Goal: Task Accomplishment & Management: Complete application form

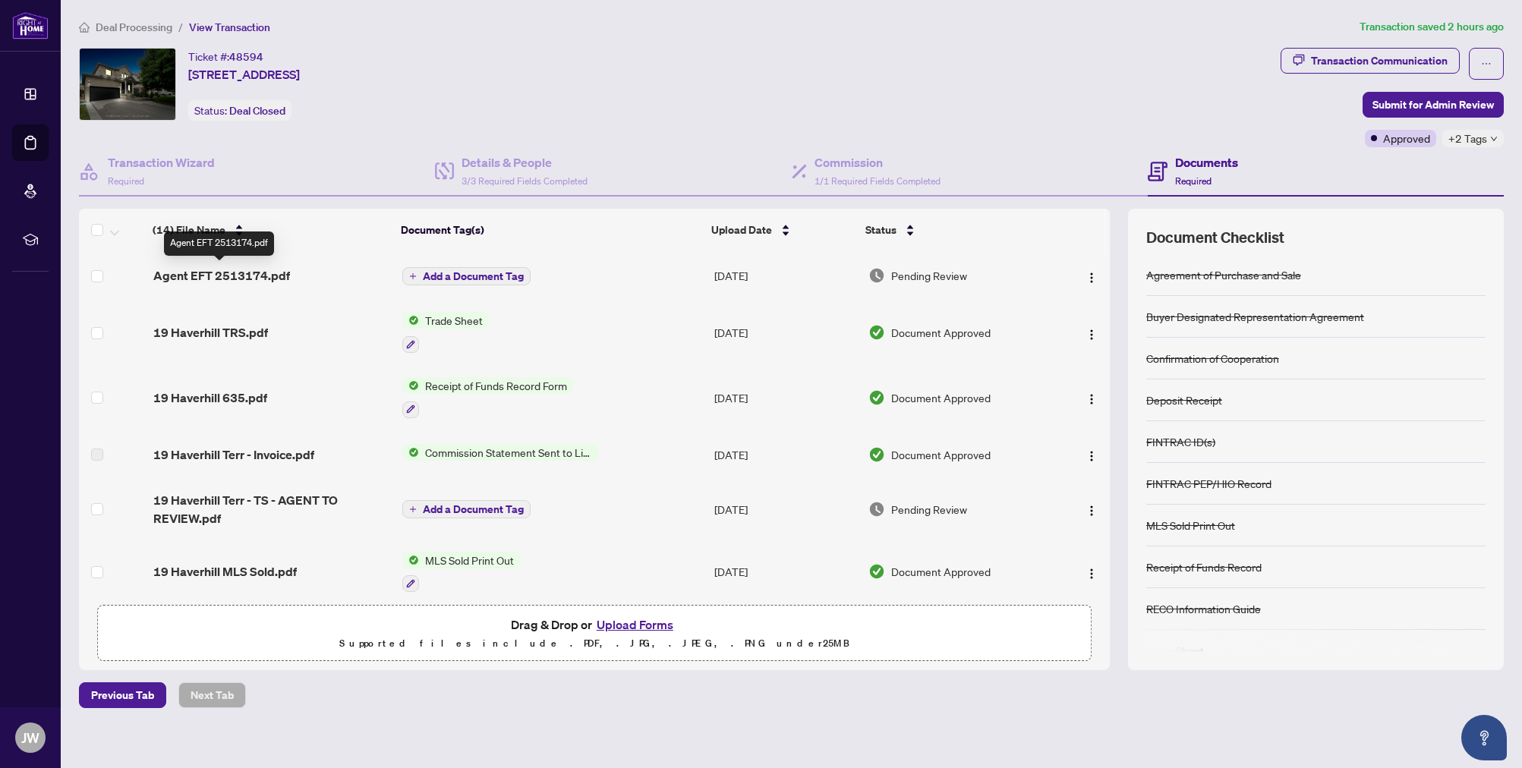
click at [225, 268] on span "Agent EFT 2513174.pdf" at bounding box center [221, 276] width 137 height 18
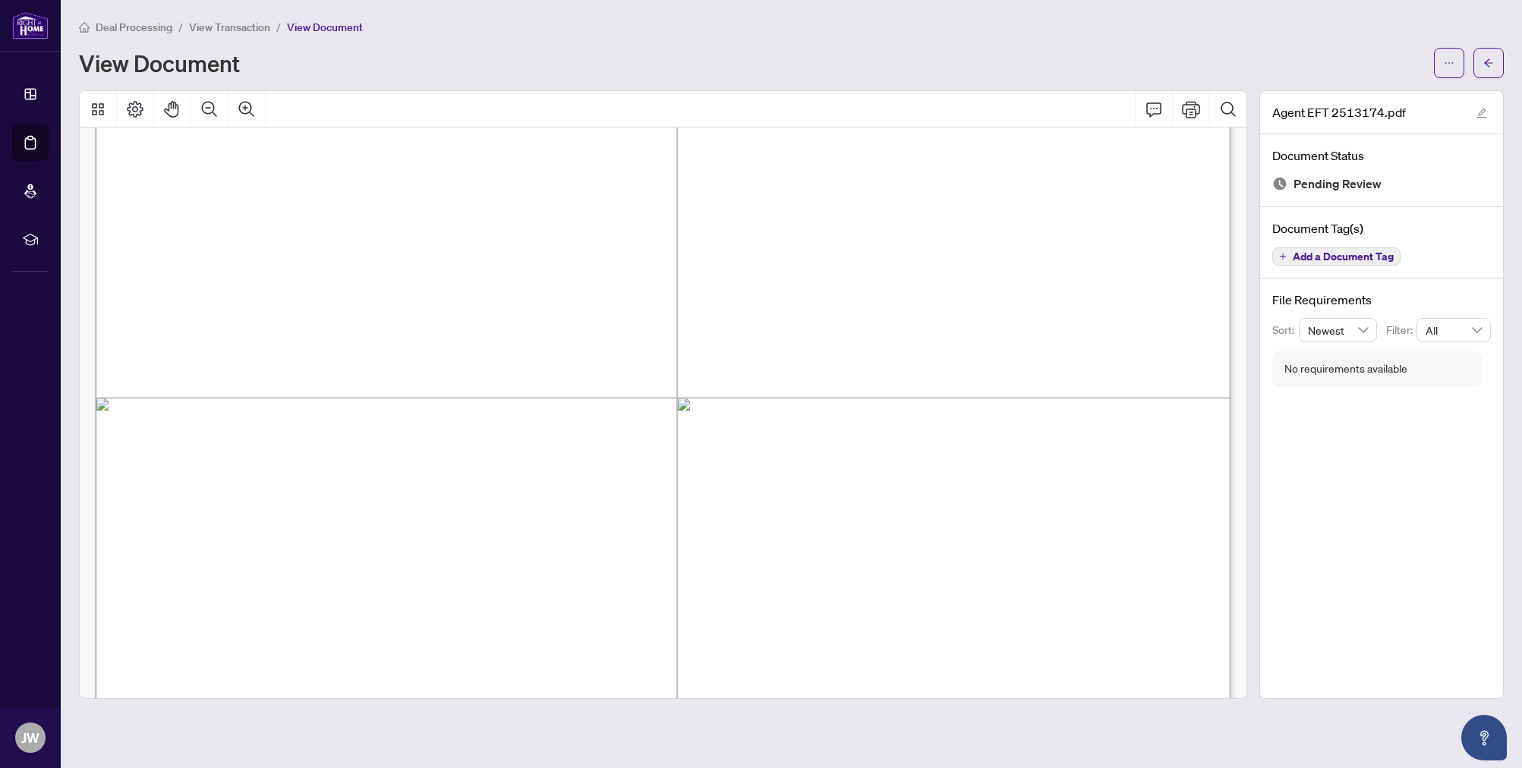
scroll to position [908, 0]
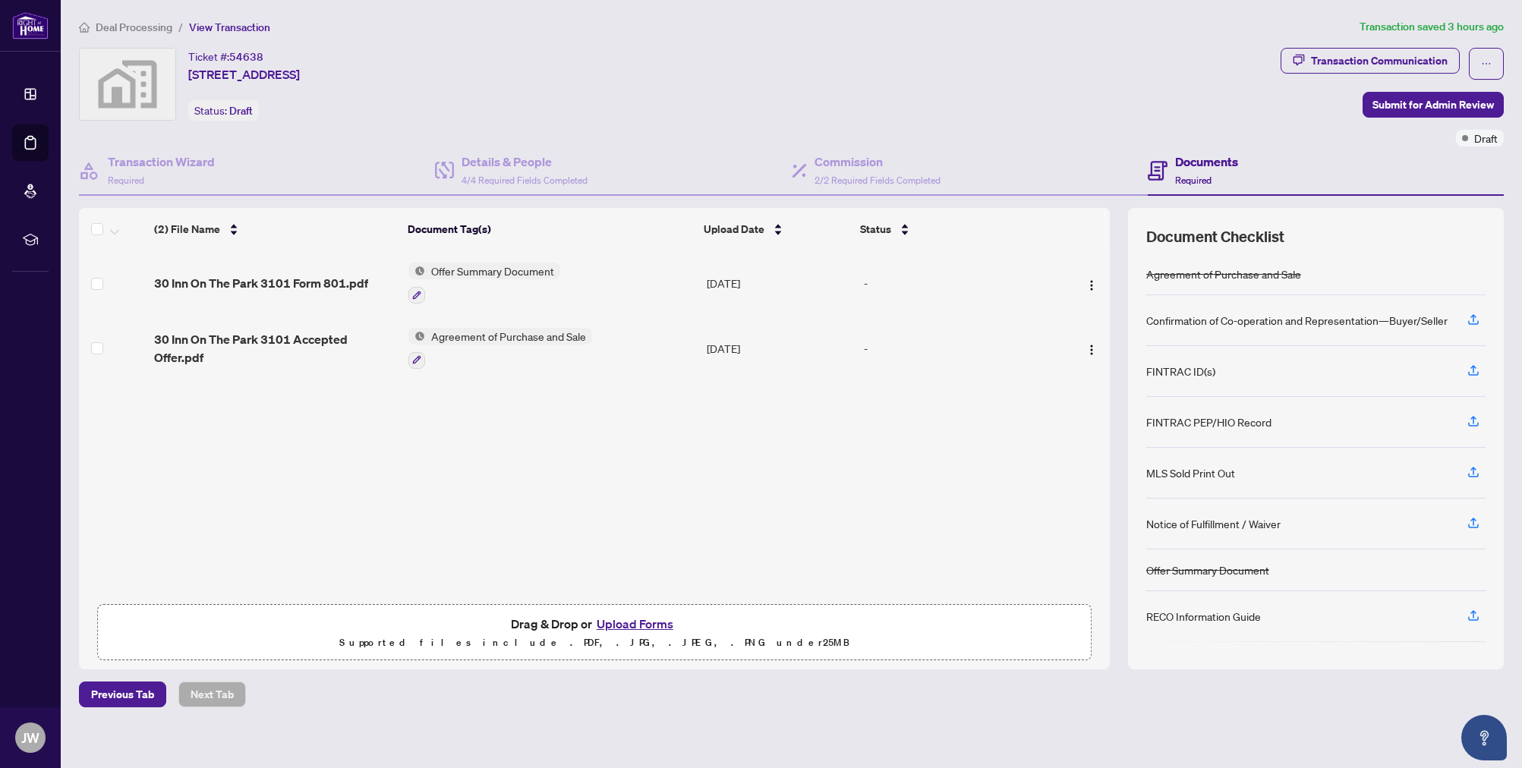
scroll to position [48, 0]
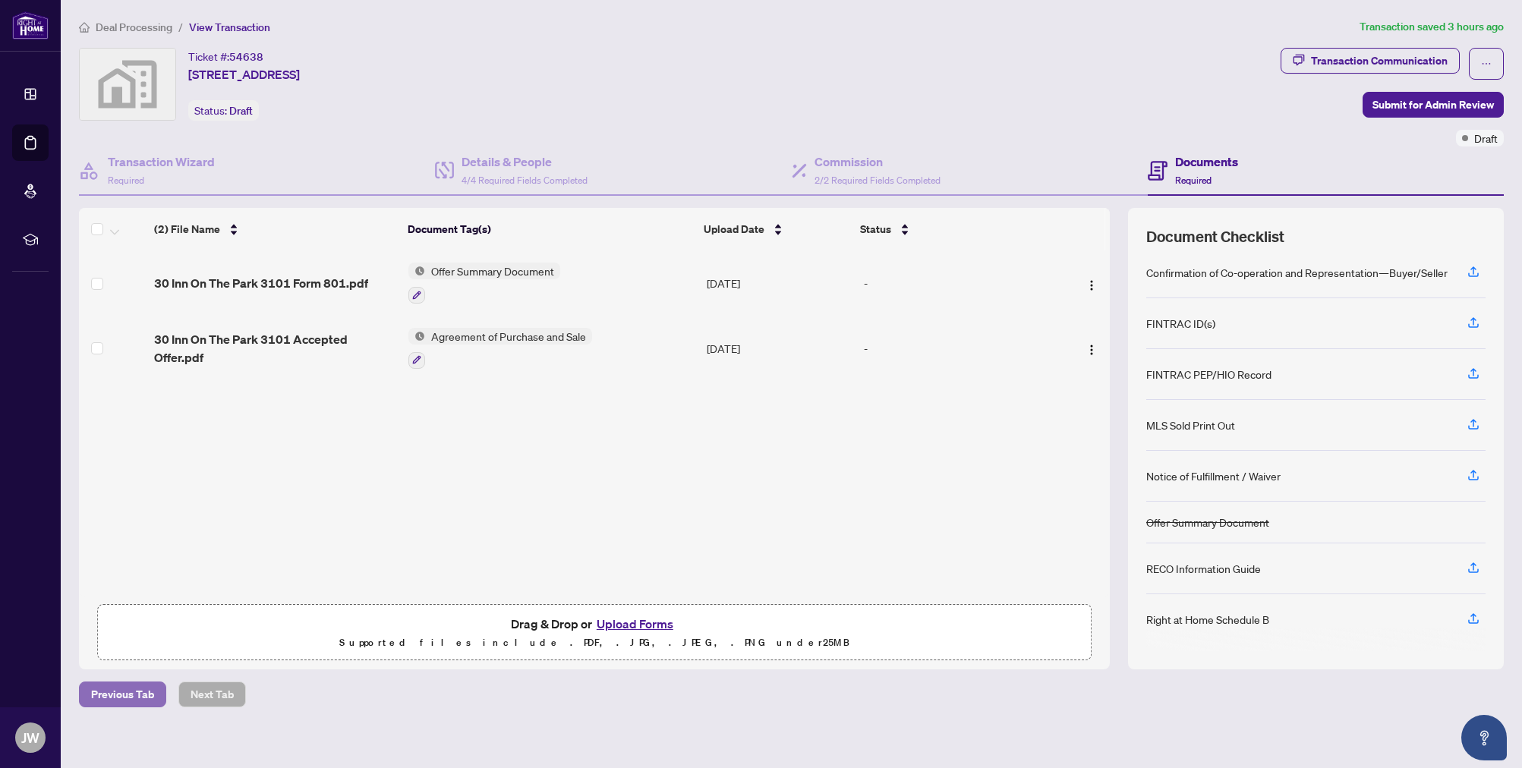
click at [118, 692] on span "Previous Tab" at bounding box center [122, 695] width 63 height 24
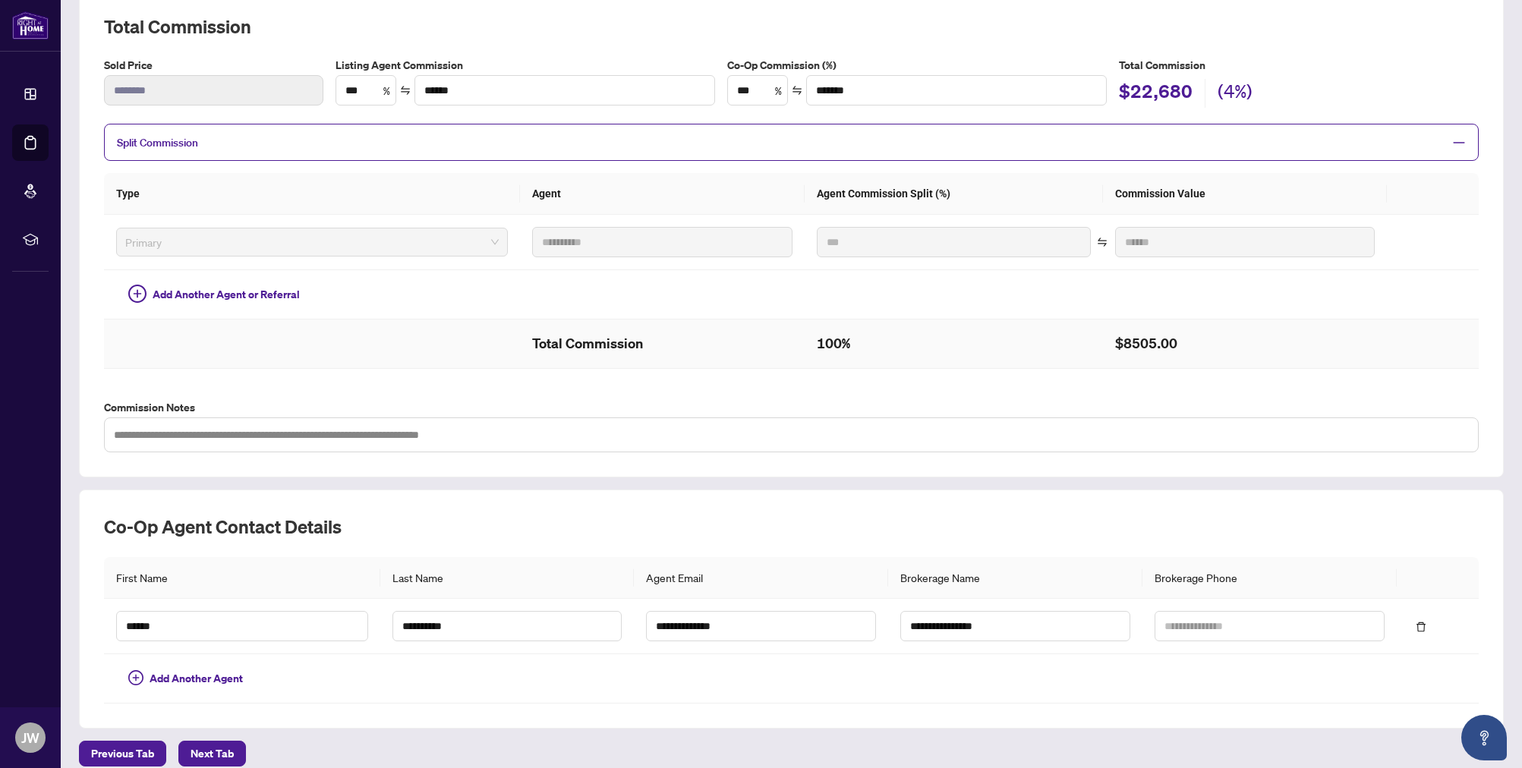
scroll to position [233, 0]
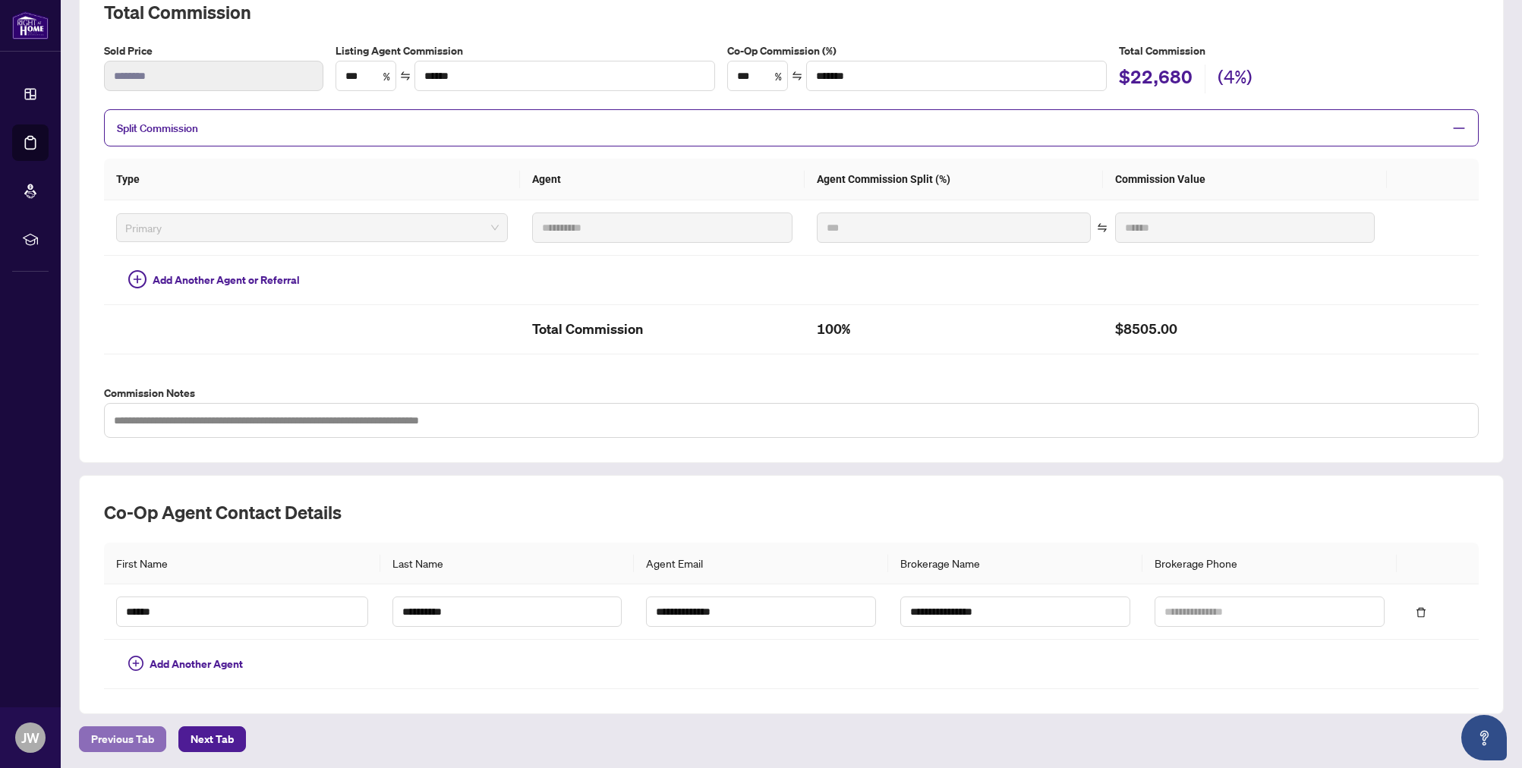
click at [132, 727] on span "Previous Tab" at bounding box center [122, 739] width 63 height 24
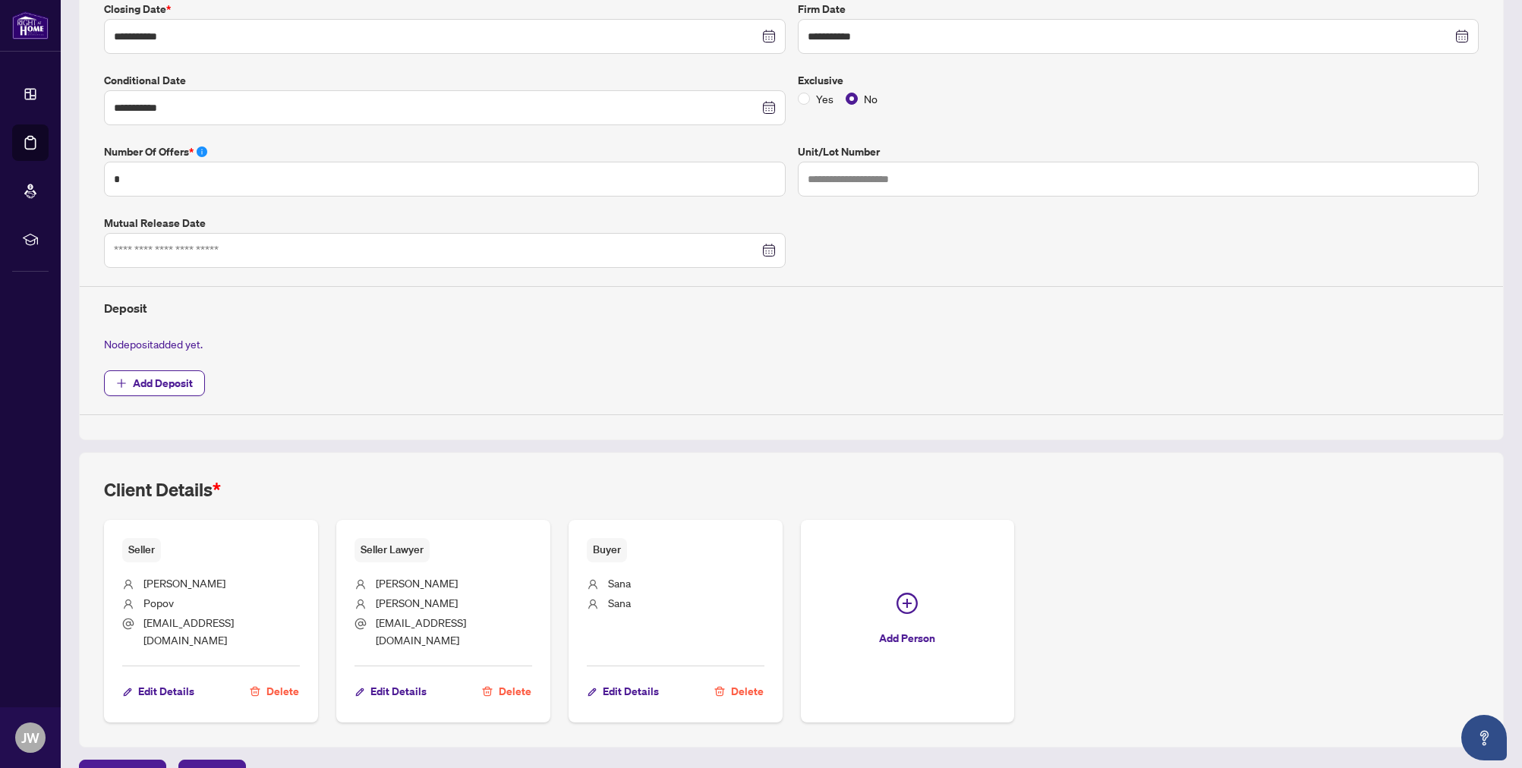
scroll to position [364, 0]
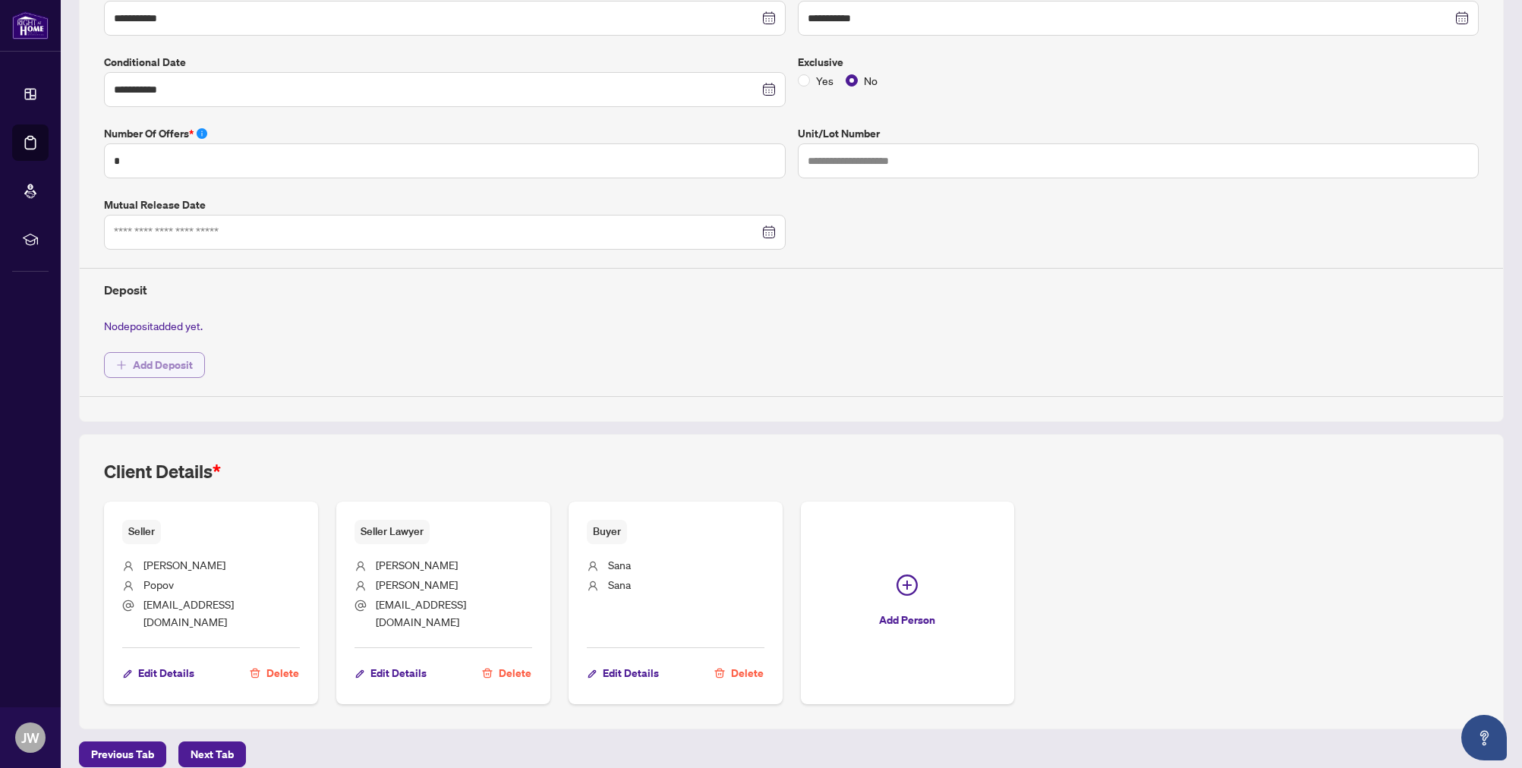
click at [166, 364] on span "Add Deposit" at bounding box center [163, 365] width 60 height 24
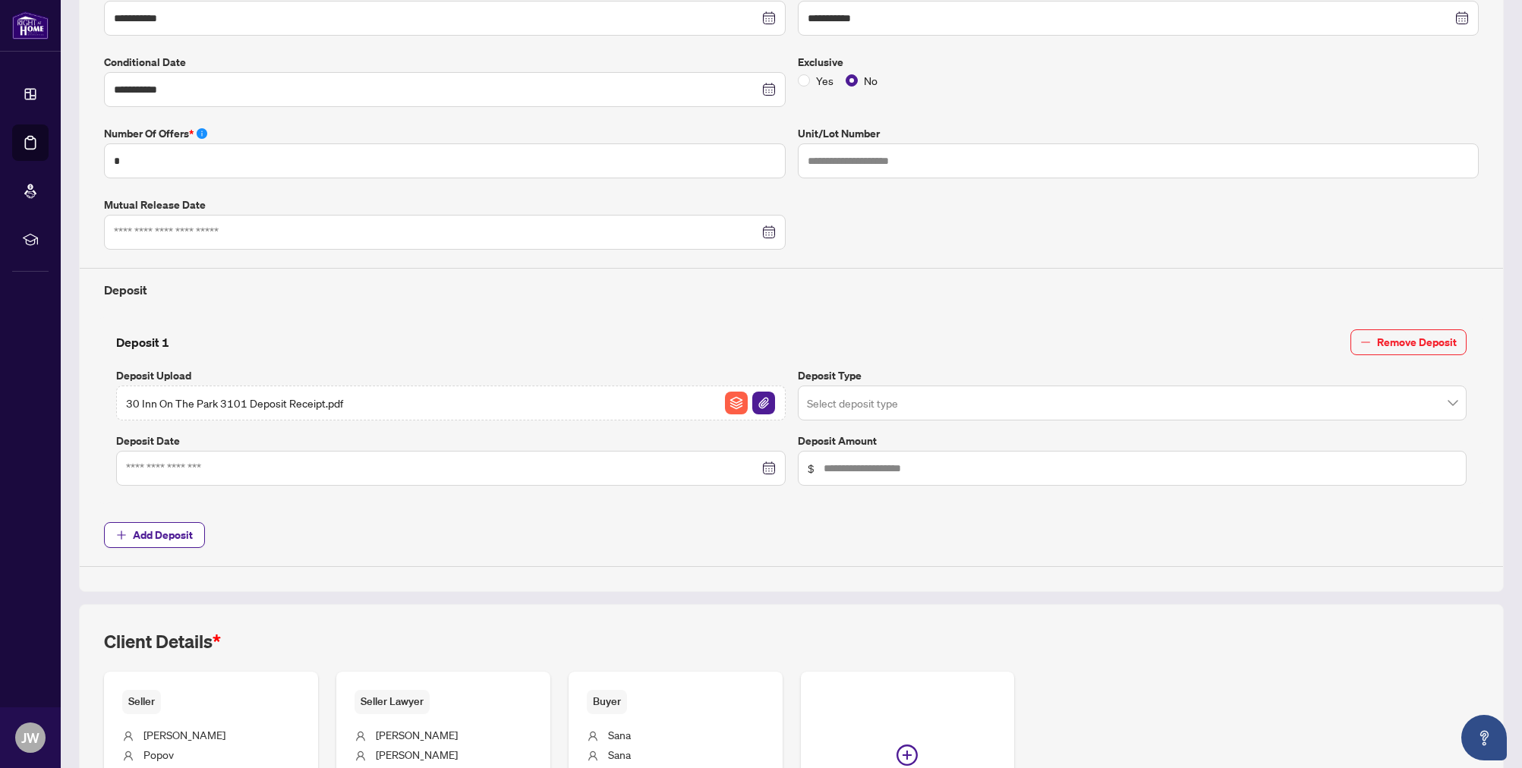
click at [929, 408] on input "search" at bounding box center [1126, 405] width 638 height 33
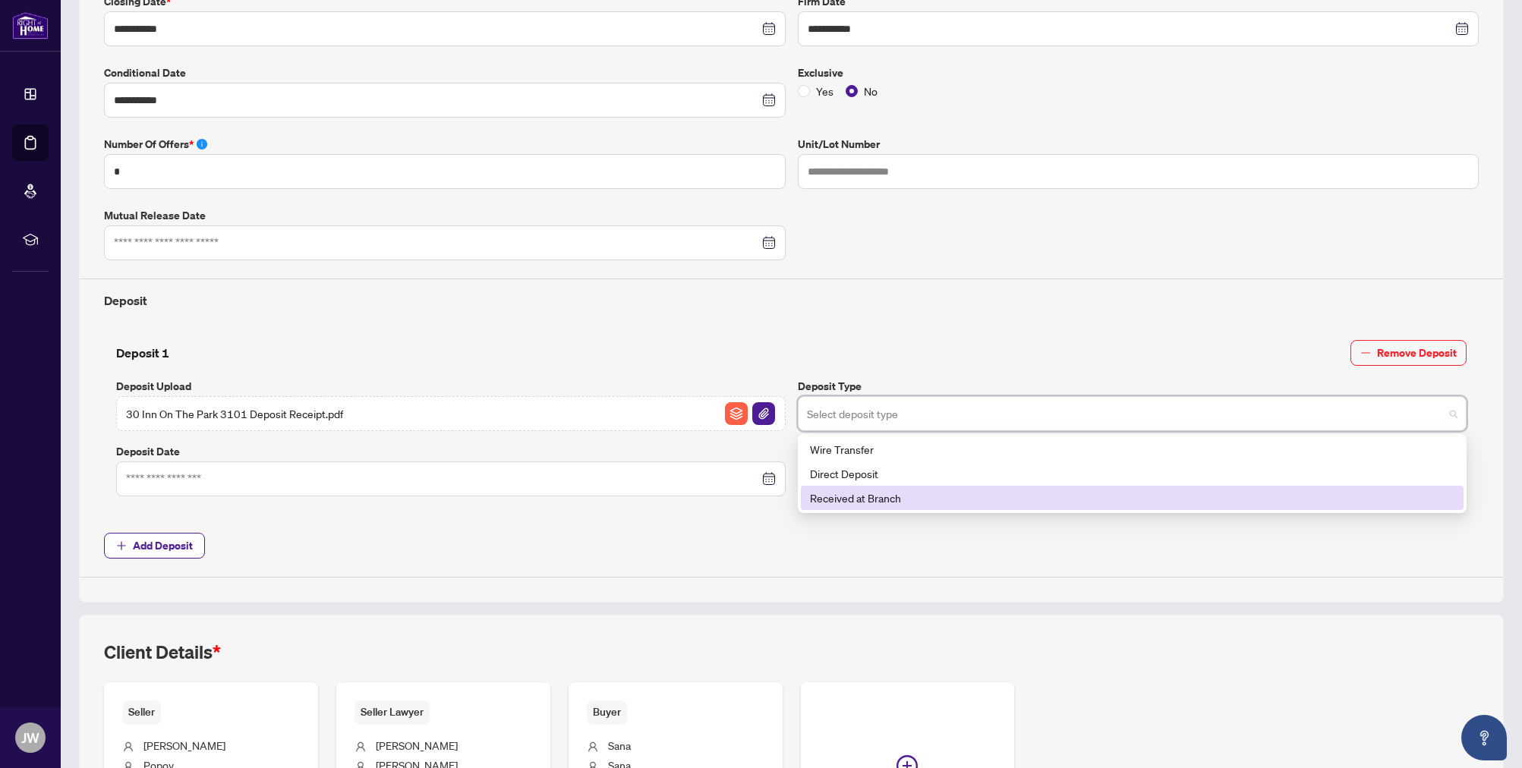
scroll to position [357, 0]
click at [920, 492] on div "Received at Branch" at bounding box center [1132, 495] width 645 height 17
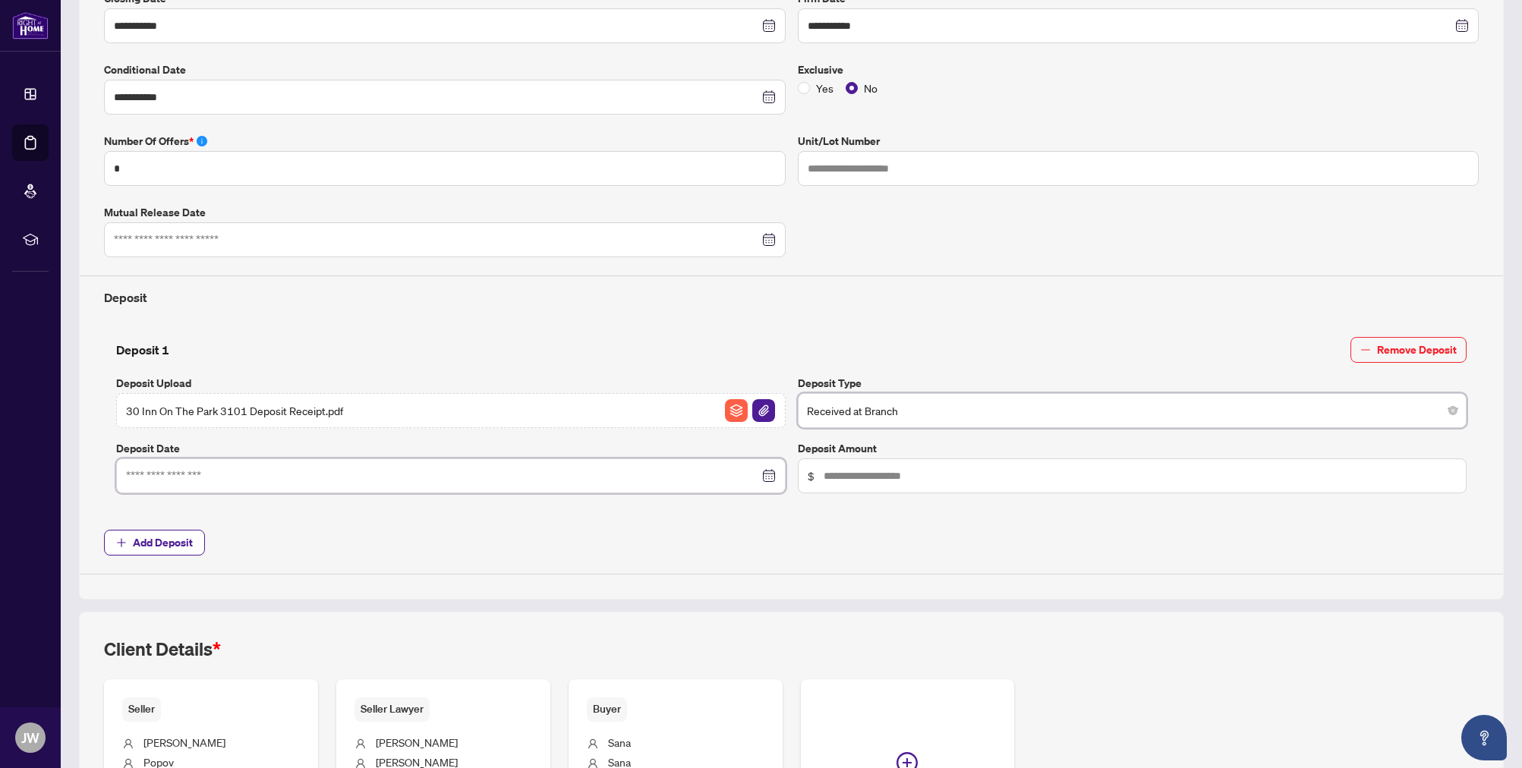
click at [489, 474] on input at bounding box center [442, 476] width 633 height 17
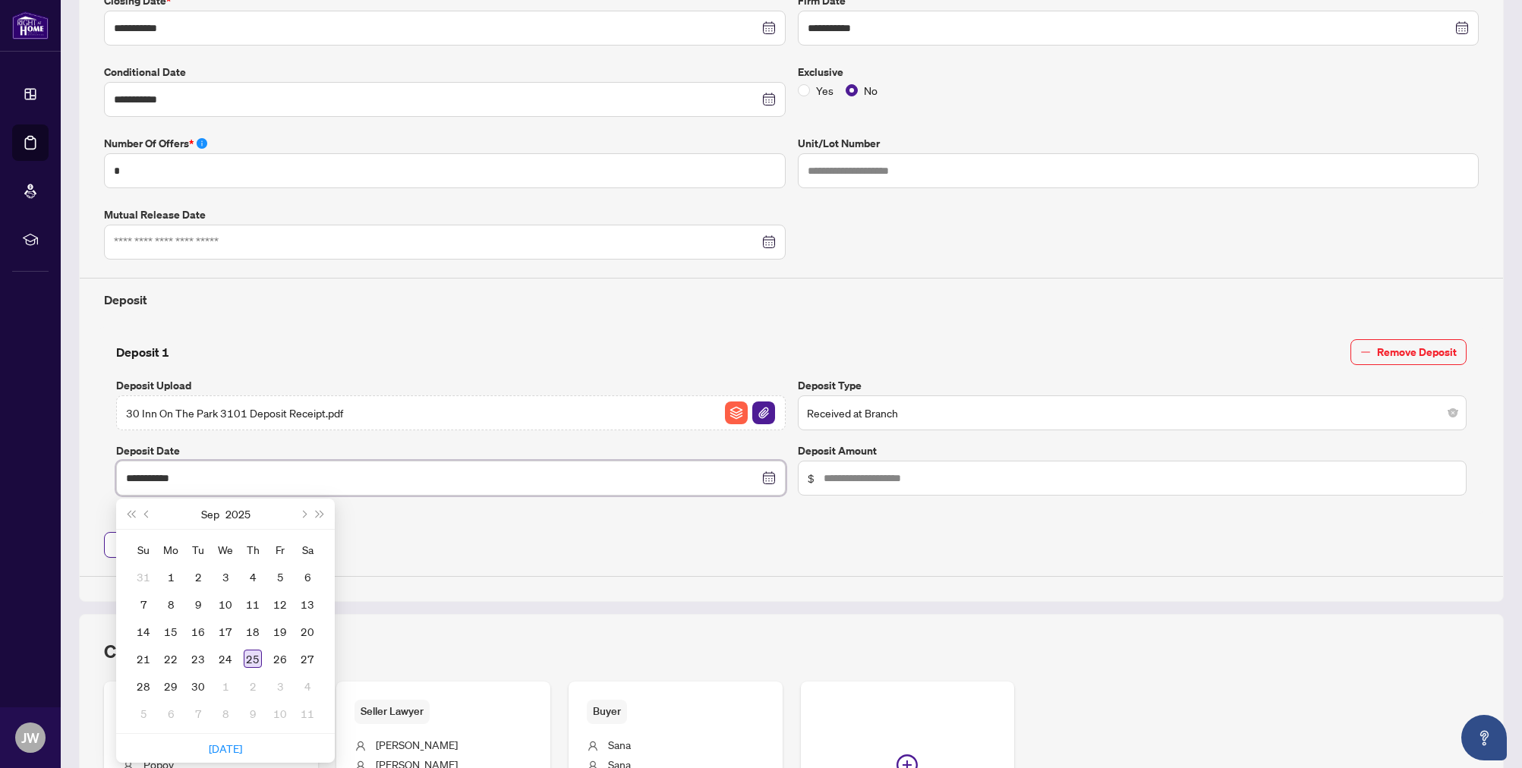
scroll to position [352, 0]
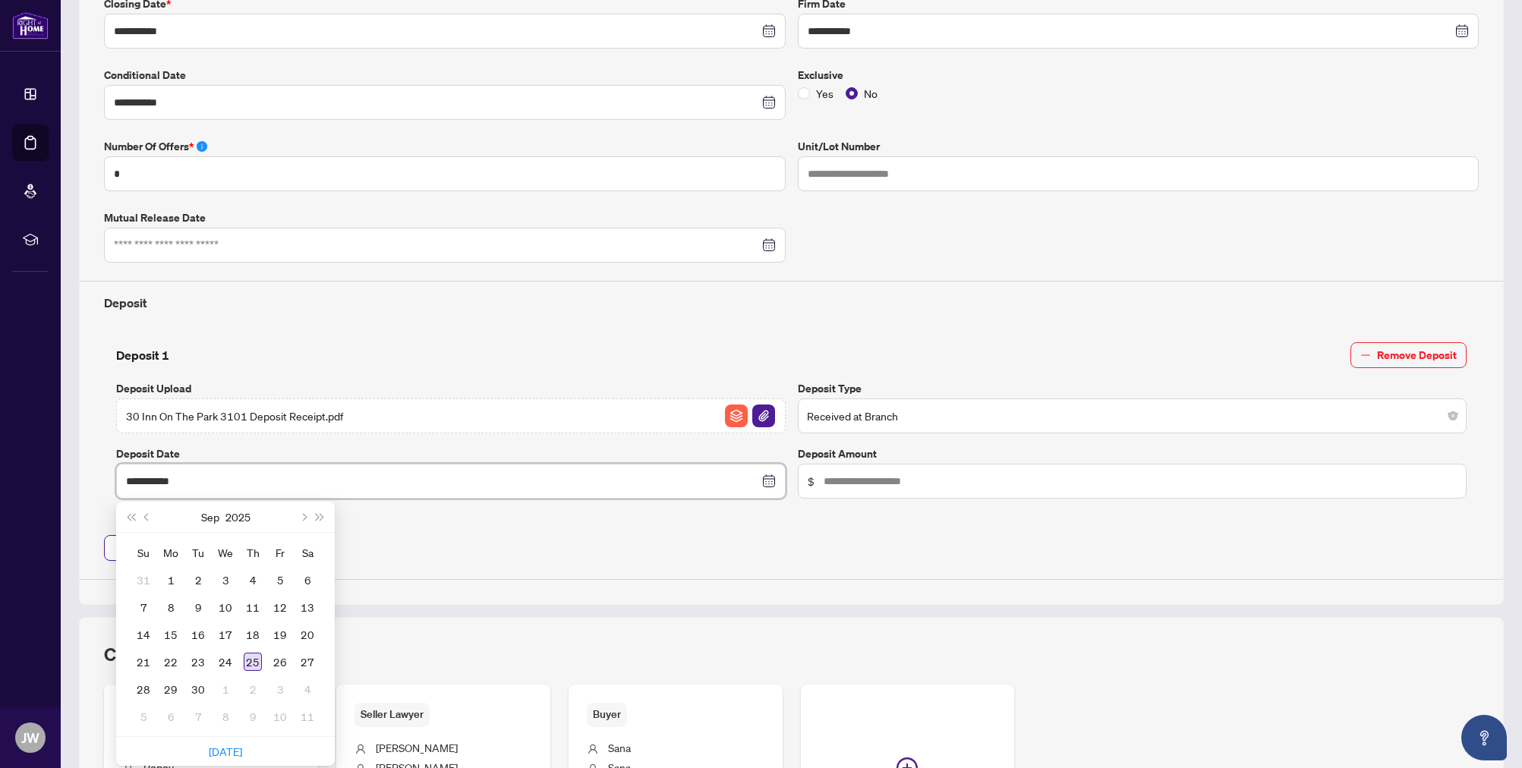
type input "**********"
click at [252, 661] on div "25" at bounding box center [253, 662] width 18 height 18
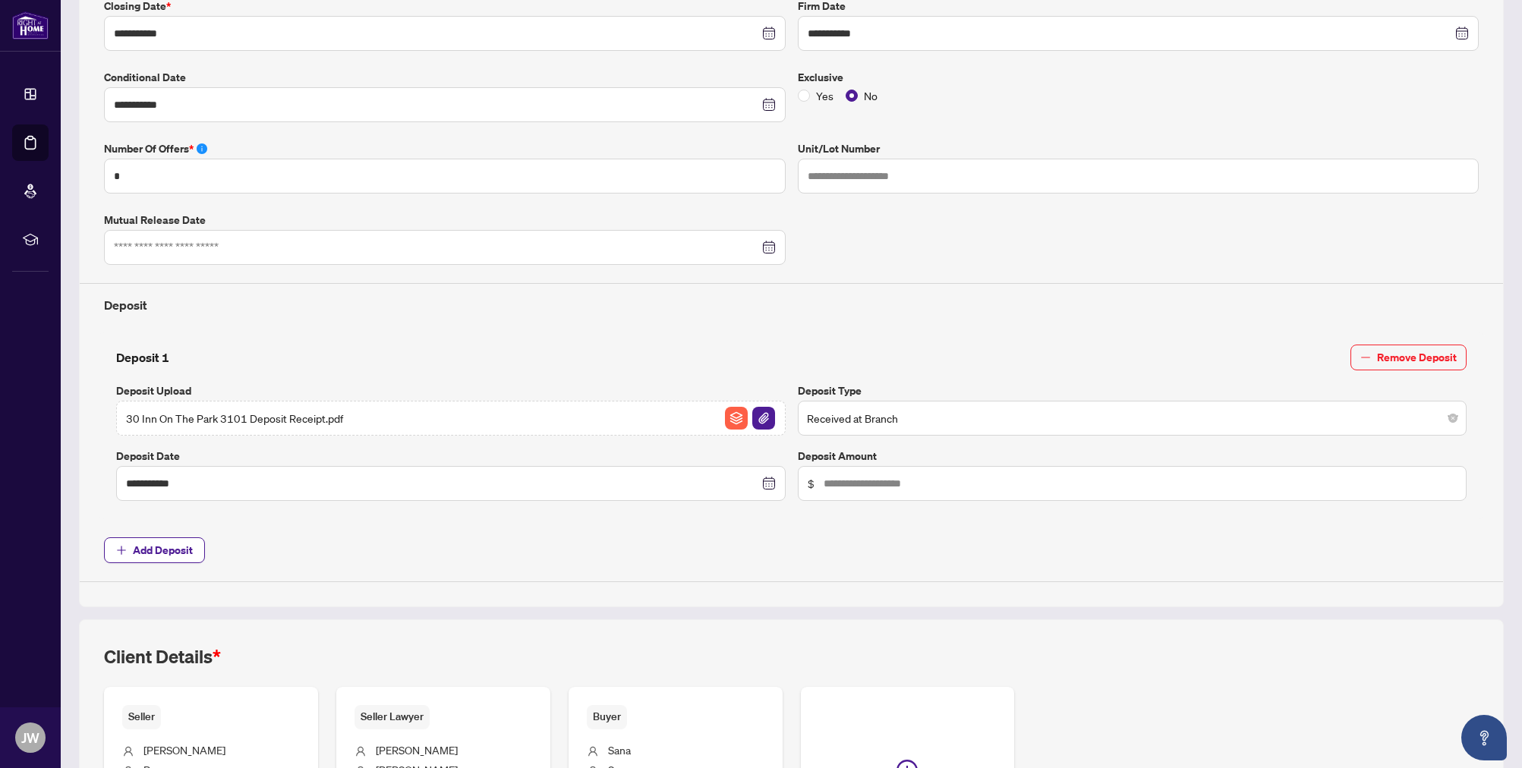
click at [816, 482] on span "$" at bounding box center [1133, 483] width 670 height 35
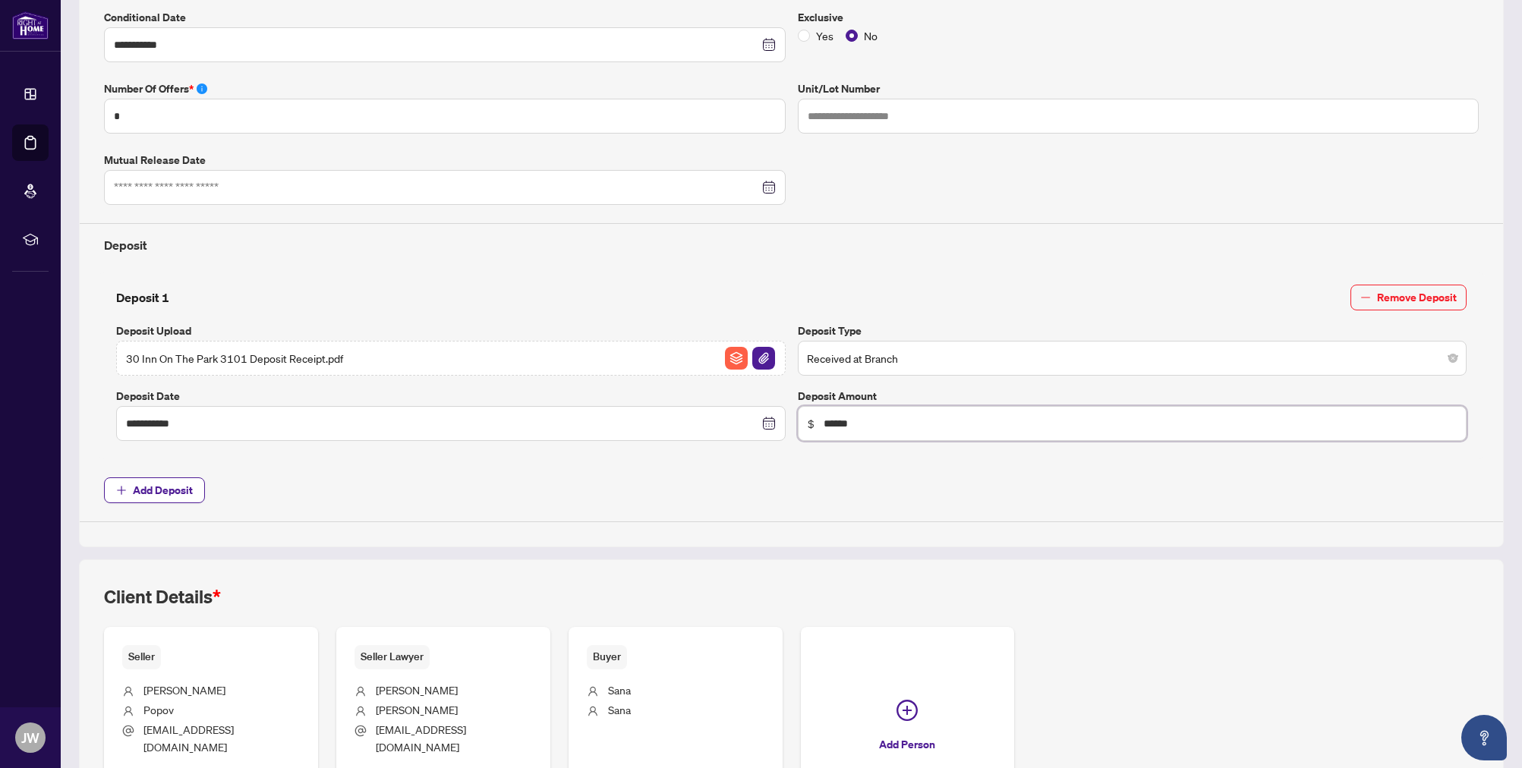
scroll to position [414, 0]
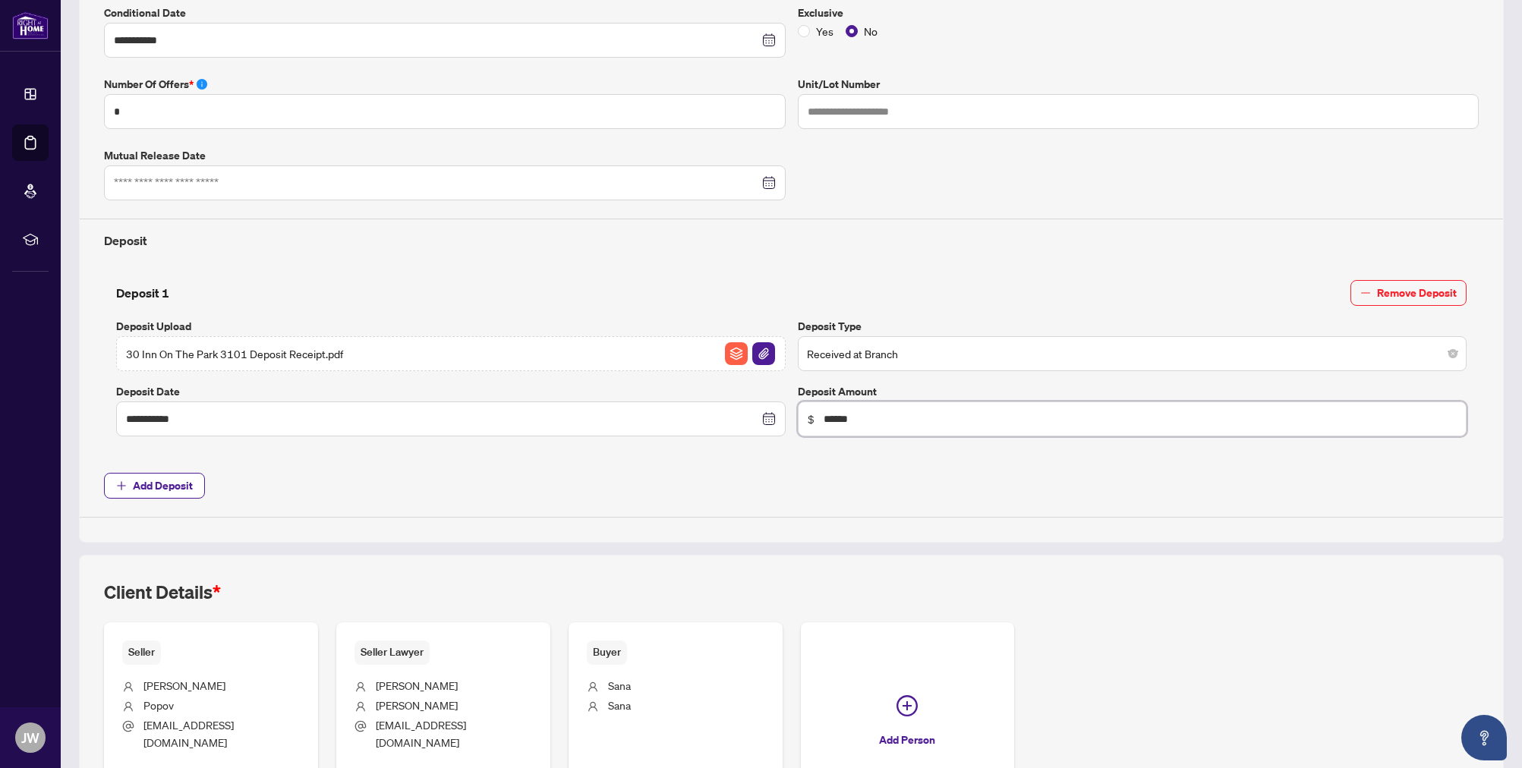
type input "******"
click at [785, 497] on div "**********" at bounding box center [791, 190] width 1387 height 656
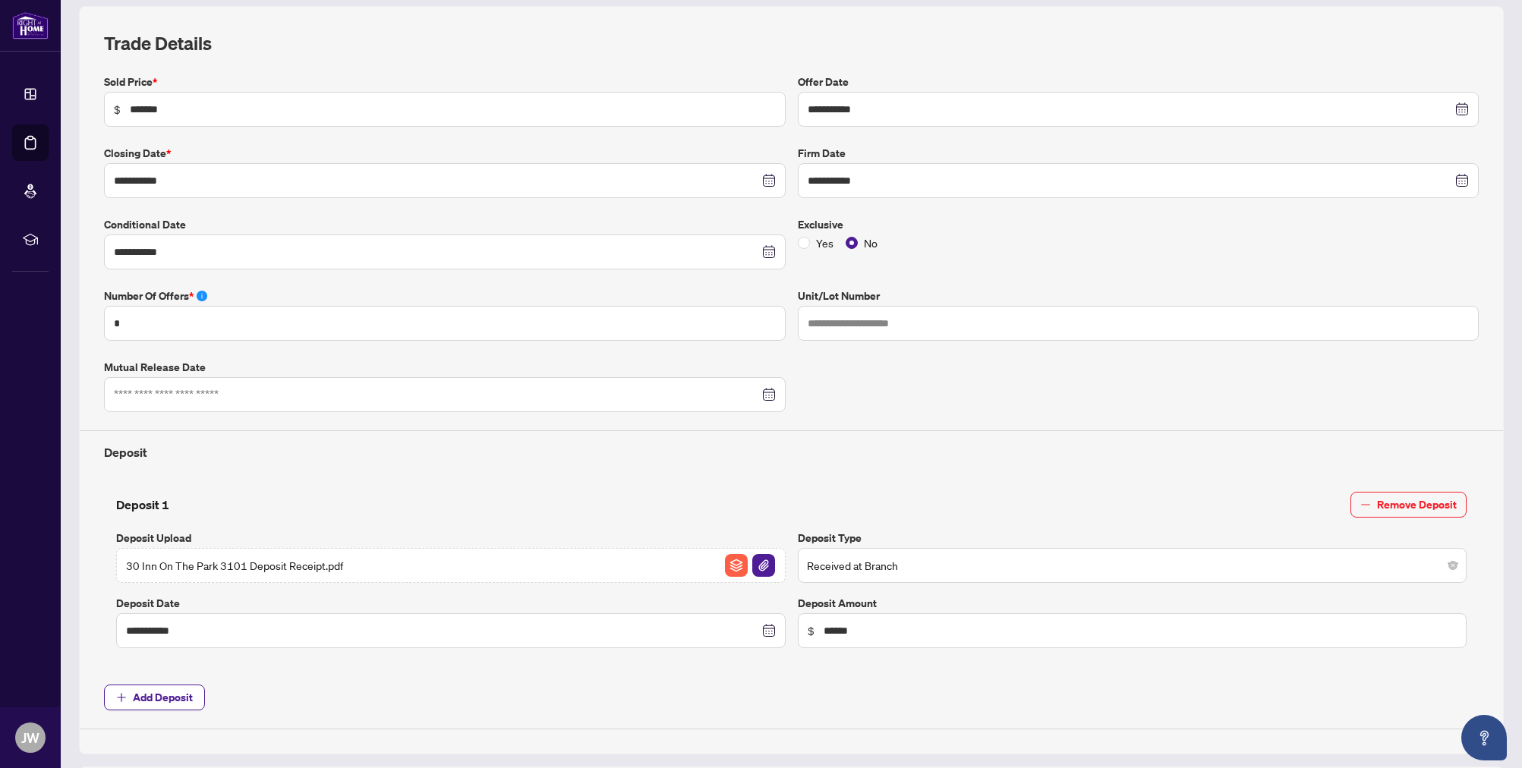
scroll to position [0, 0]
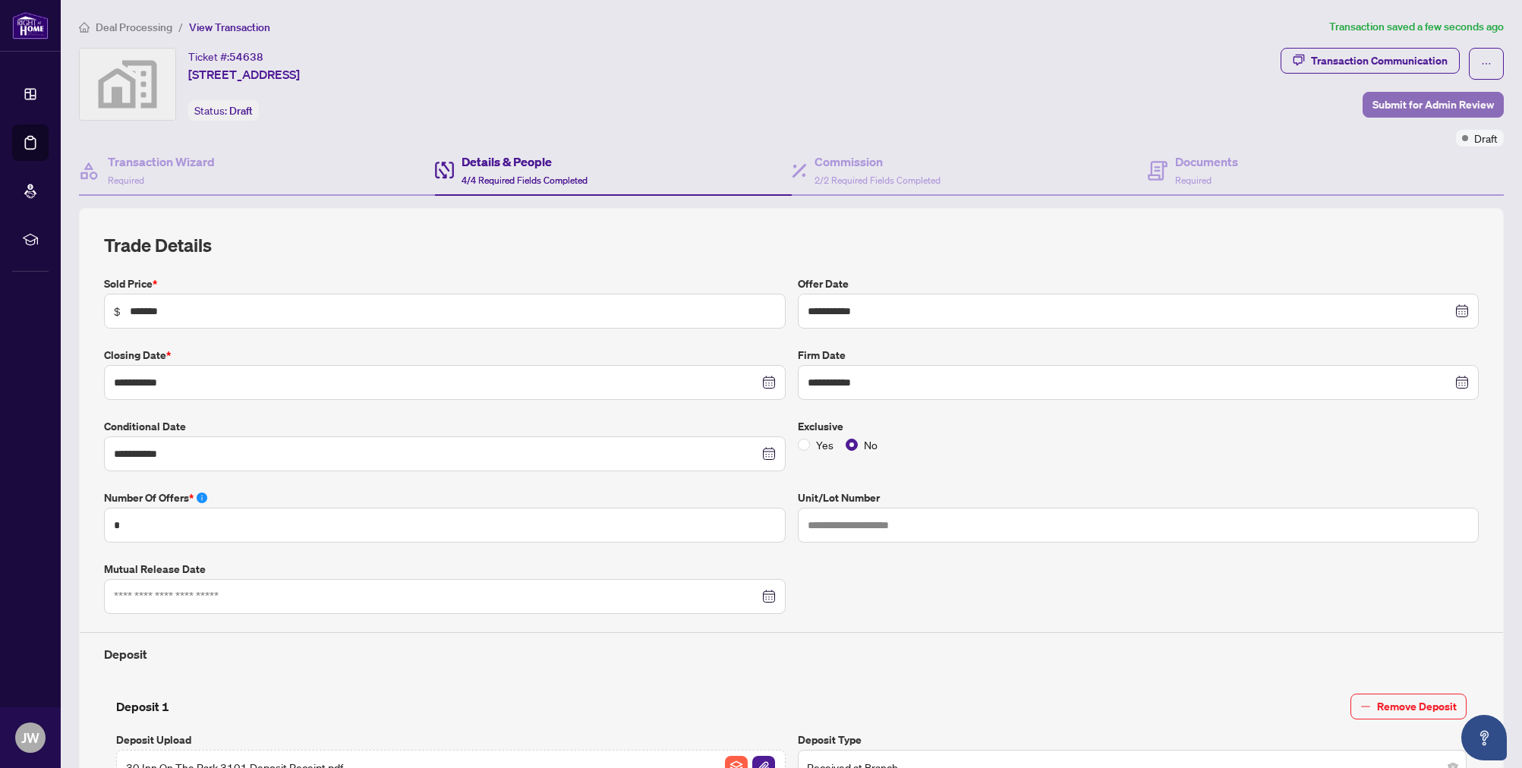
click at [1410, 103] on span "Submit for Admin Review" at bounding box center [1433, 105] width 121 height 24
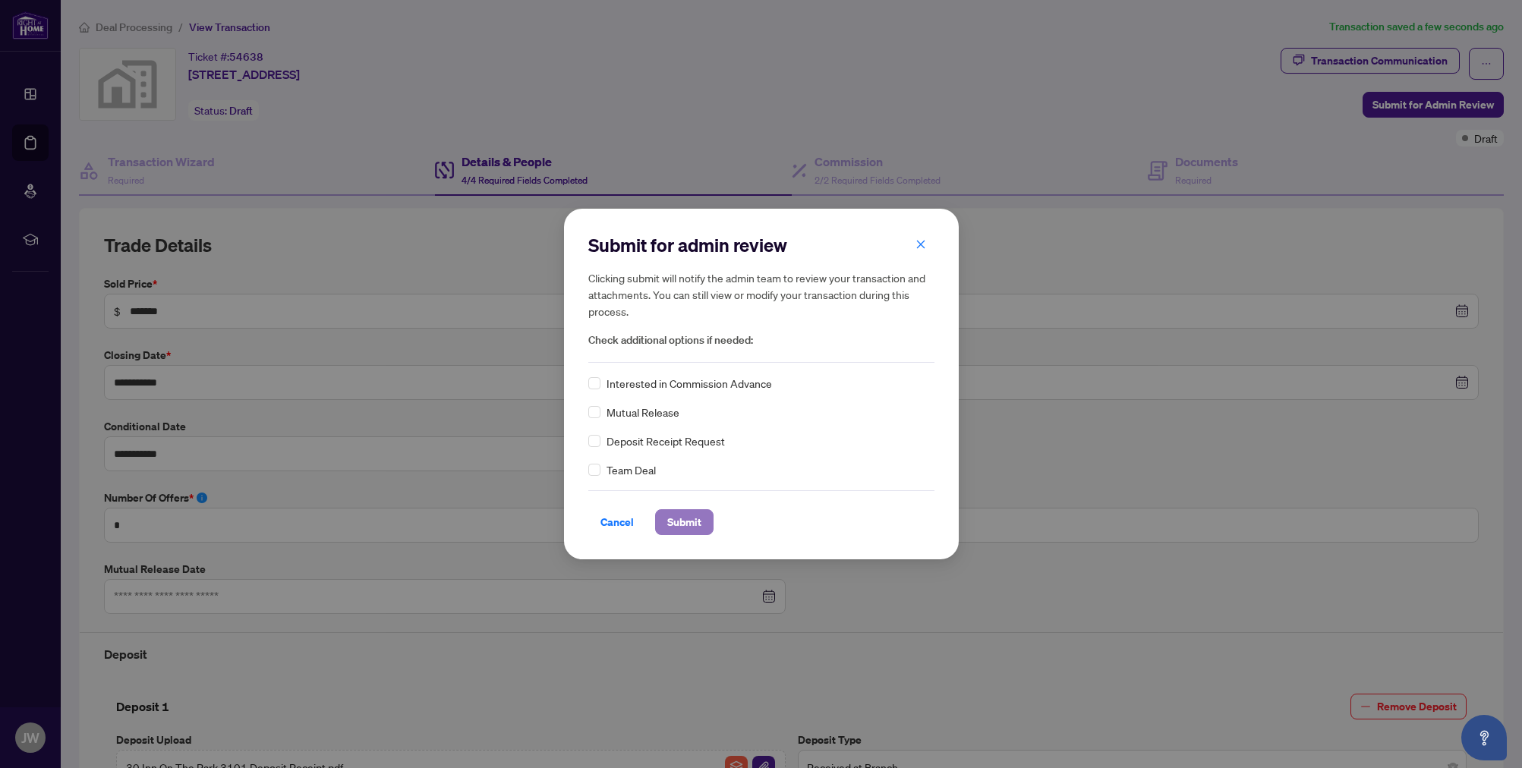
click at [682, 522] on span "Submit" at bounding box center [684, 522] width 34 height 24
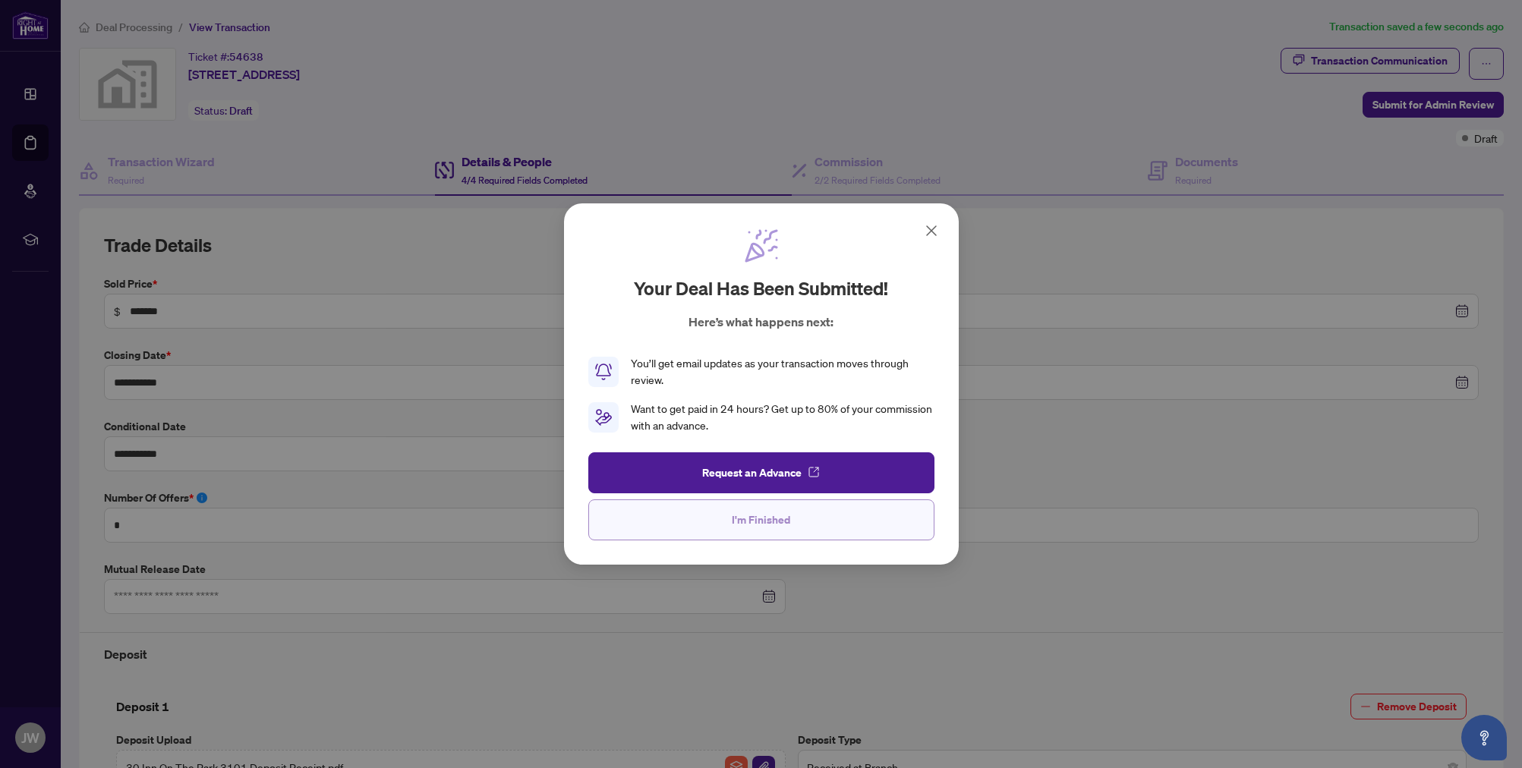
click at [821, 527] on button "I'm Finished" at bounding box center [761, 520] width 346 height 41
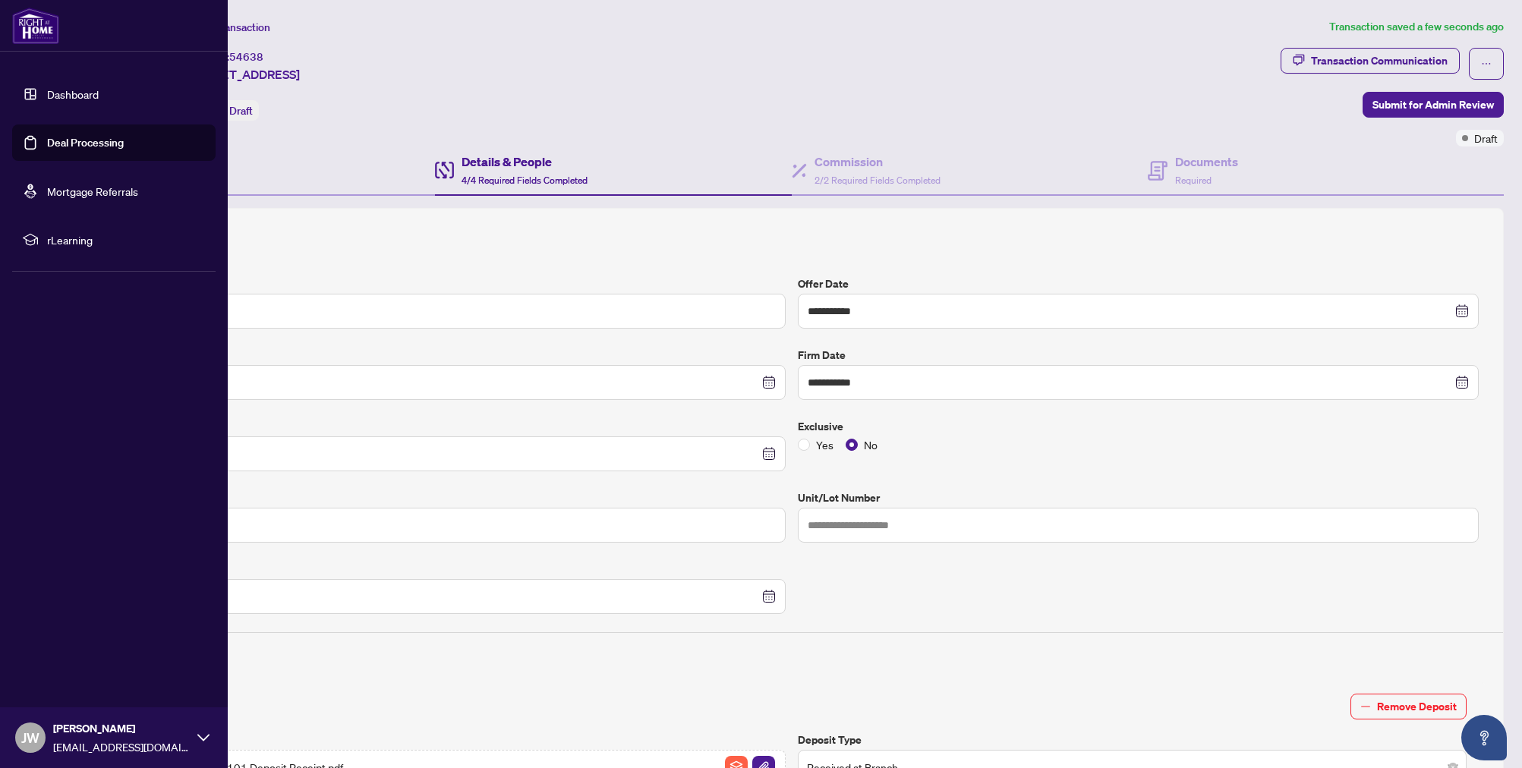
click at [47, 137] on link "Deal Processing" at bounding box center [85, 143] width 77 height 14
